Goal: Task Accomplishment & Management: Use online tool/utility

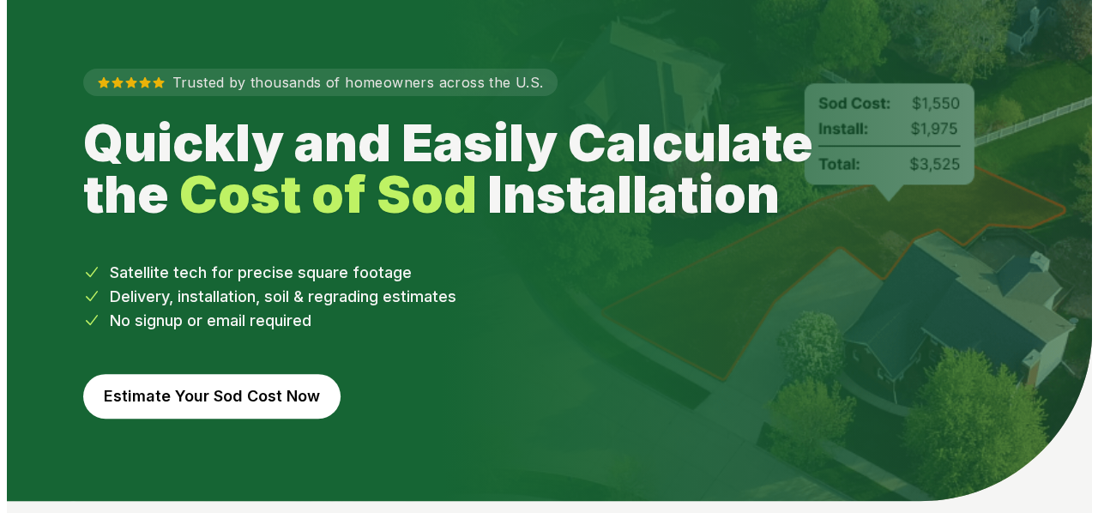
scroll to position [86, 0]
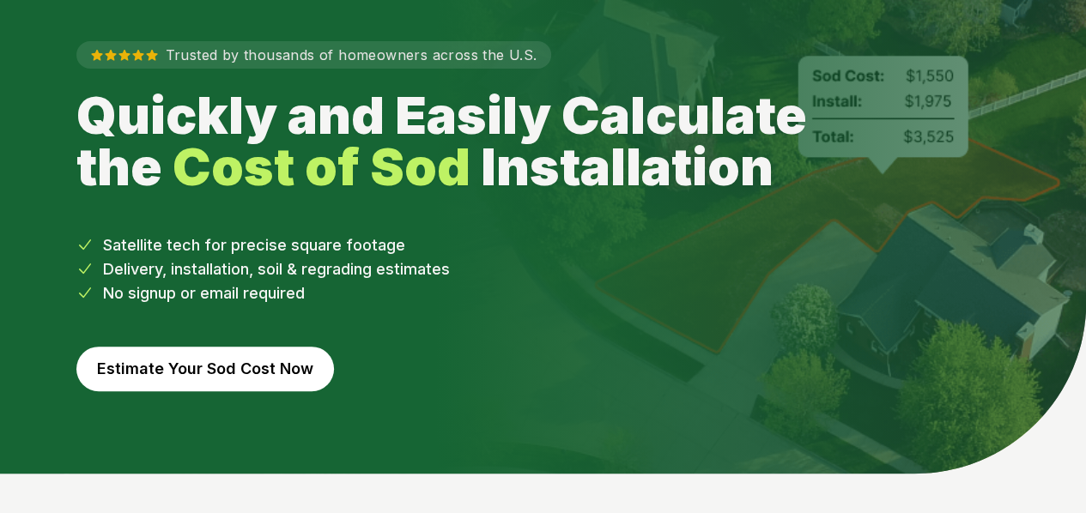
click at [208, 372] on button "Estimate Your Sod Cost Now" at bounding box center [204, 369] width 257 height 45
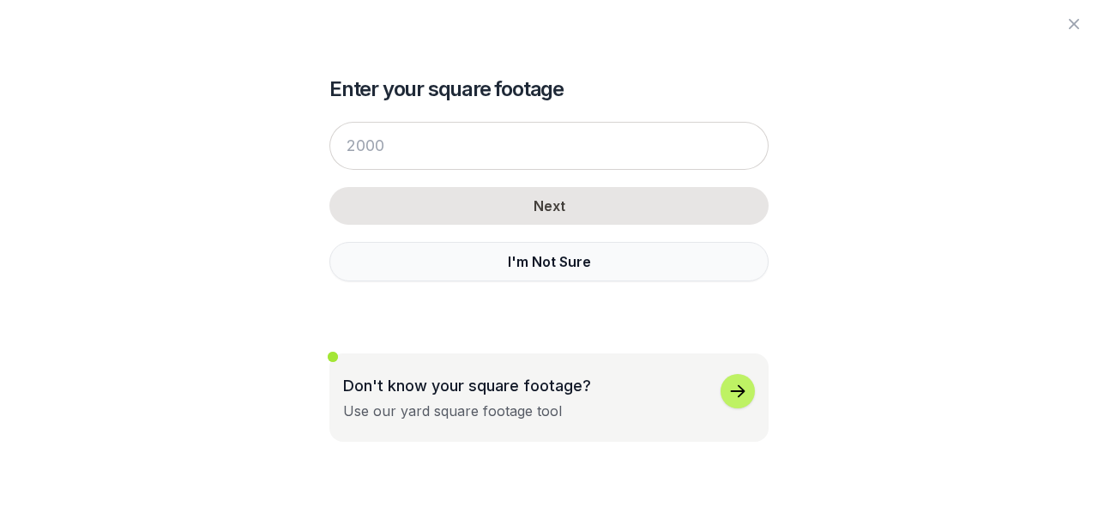
click at [544, 248] on button "I'm Not Sure" at bounding box center [549, 261] width 439 height 39
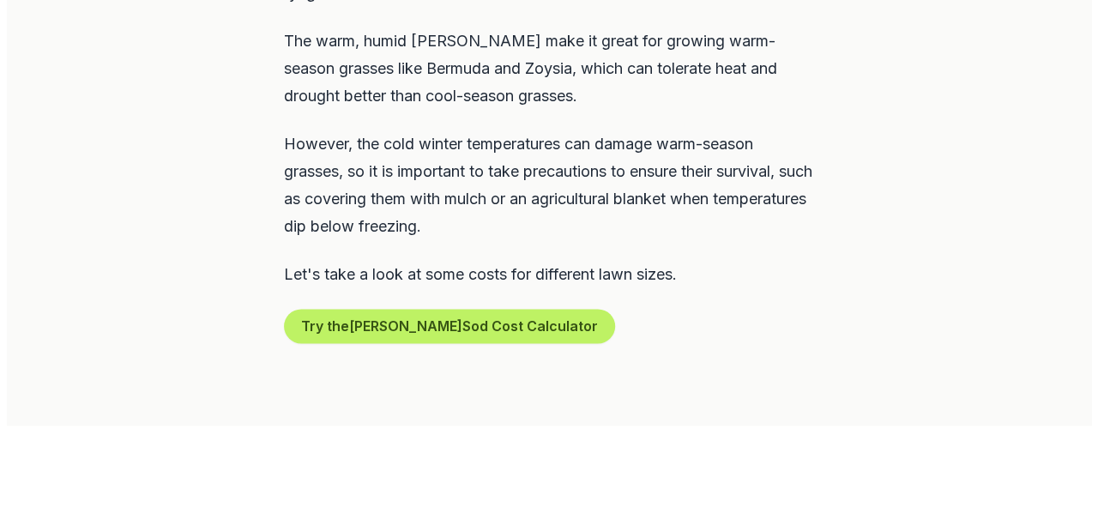
scroll to position [1030, 0]
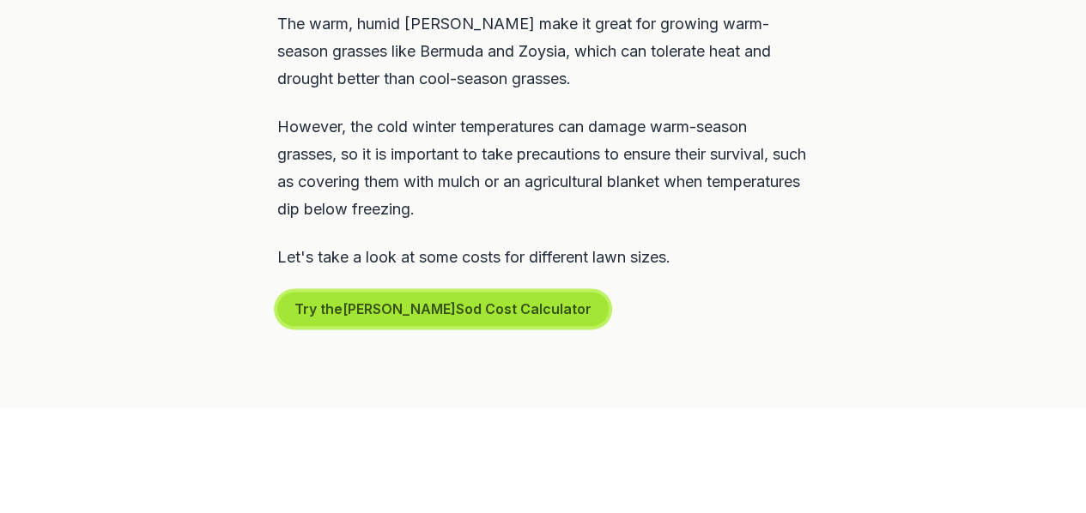
click at [414, 292] on button "Try the Lawton Sod Cost Calculator" at bounding box center [442, 309] width 331 height 34
